Goal: Task Accomplishment & Management: Manage account settings

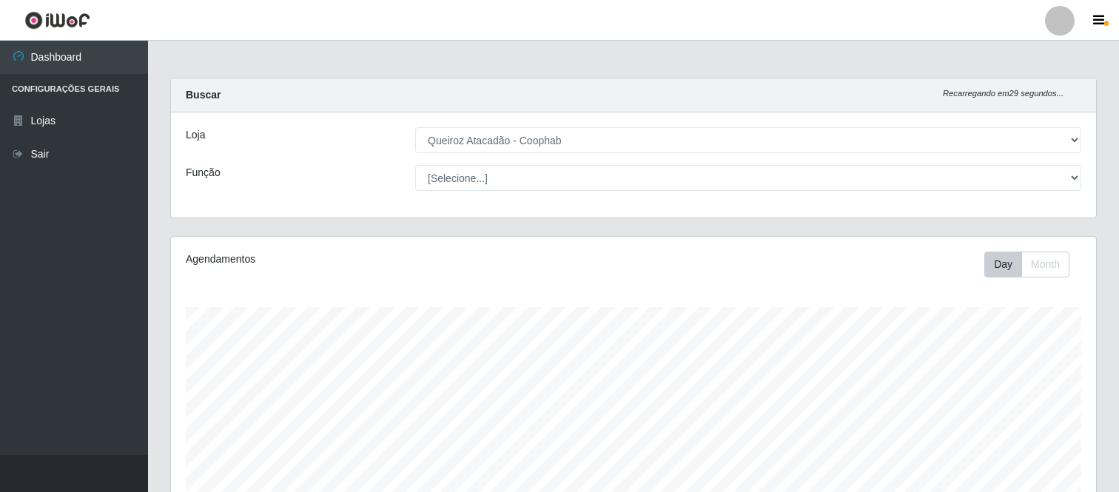
select select "463"
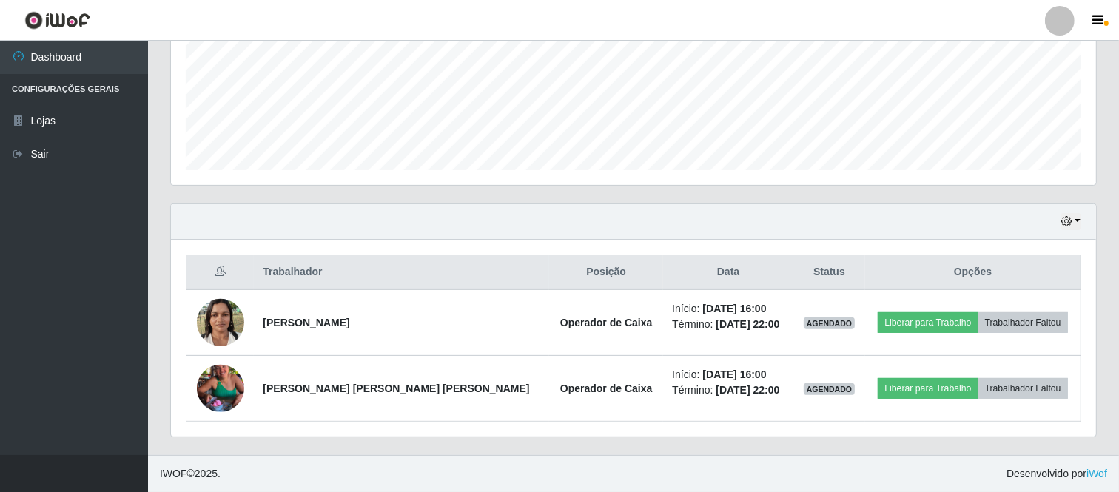
scroll to position [306, 925]
click at [1064, 23] on div at bounding box center [1060, 21] width 30 height 30
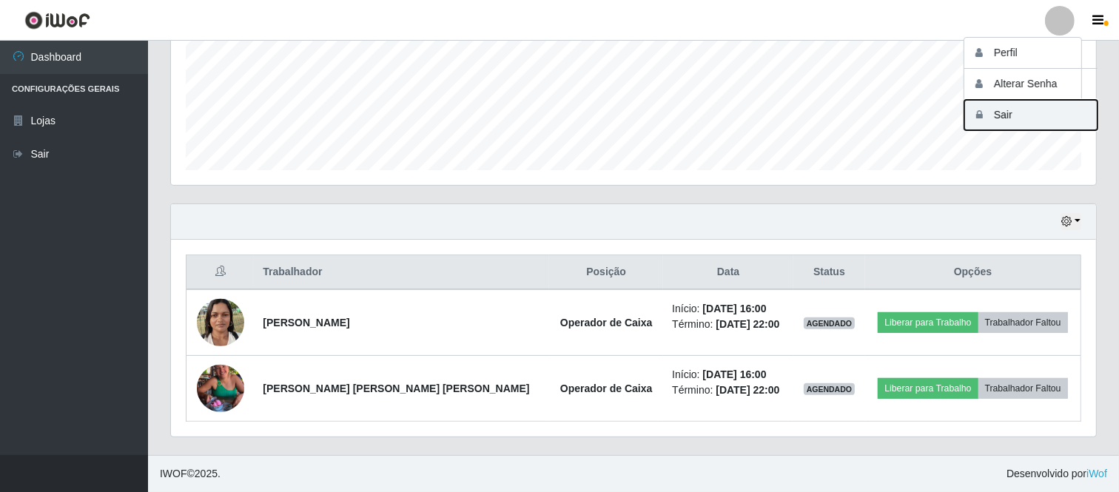
click at [1024, 117] on button "Sair" at bounding box center [1031, 115] width 133 height 30
